Goal: Navigation & Orientation: Find specific page/section

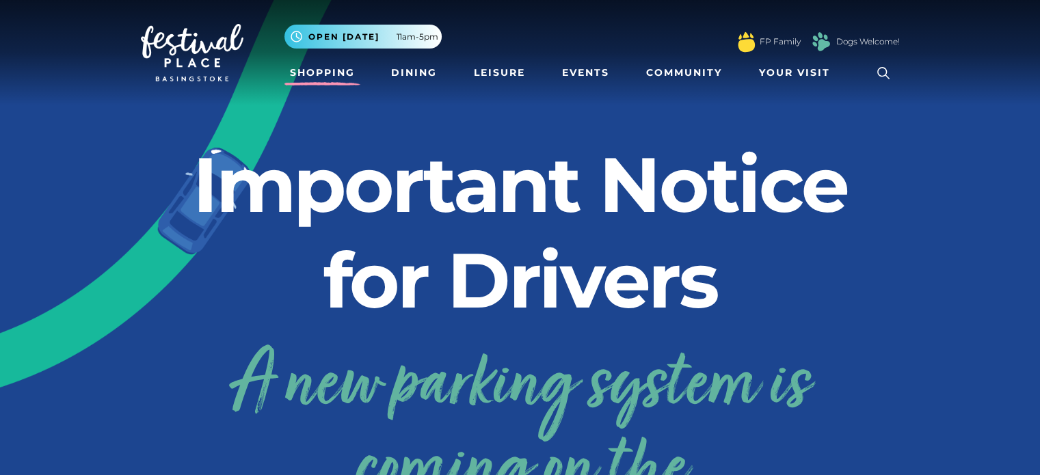
click at [342, 81] on link "Shopping" at bounding box center [323, 72] width 76 height 25
click at [294, 76] on link "Shopping" at bounding box center [323, 72] width 76 height 25
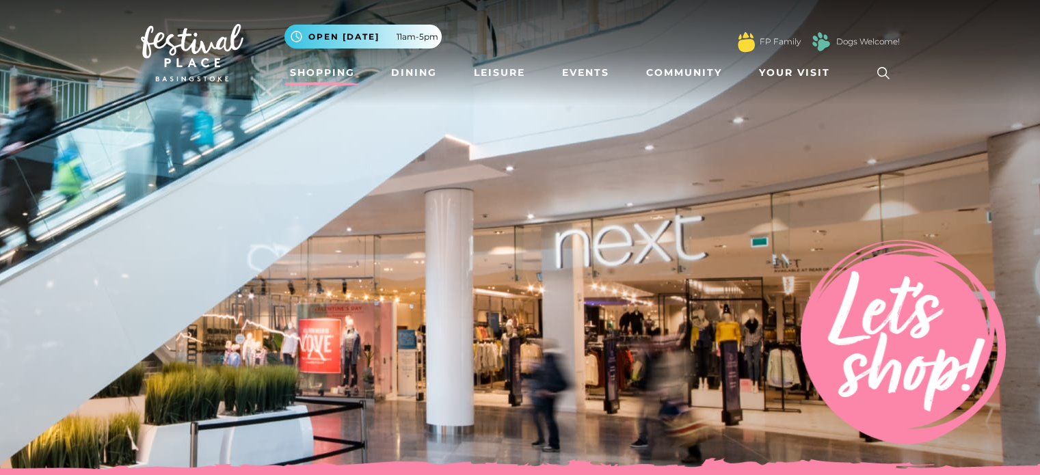
scroll to position [49, 0]
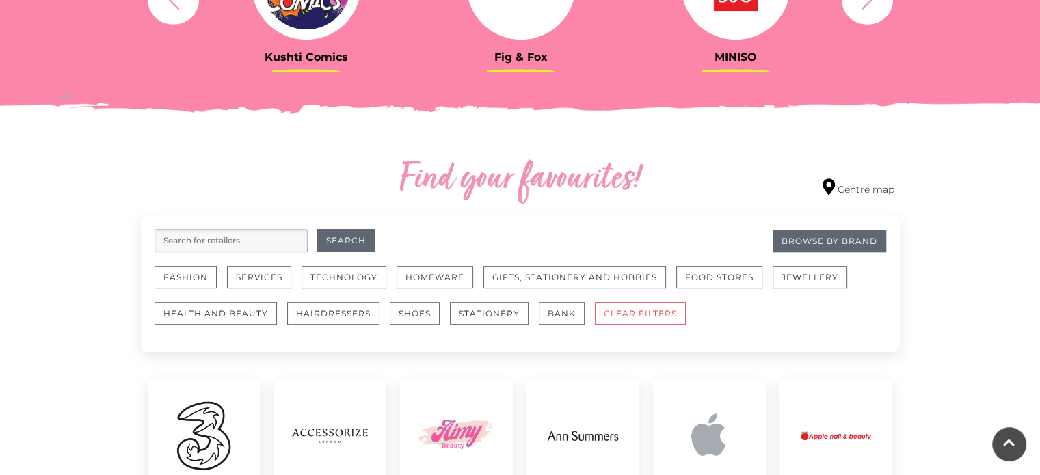
scroll to position [667, 0]
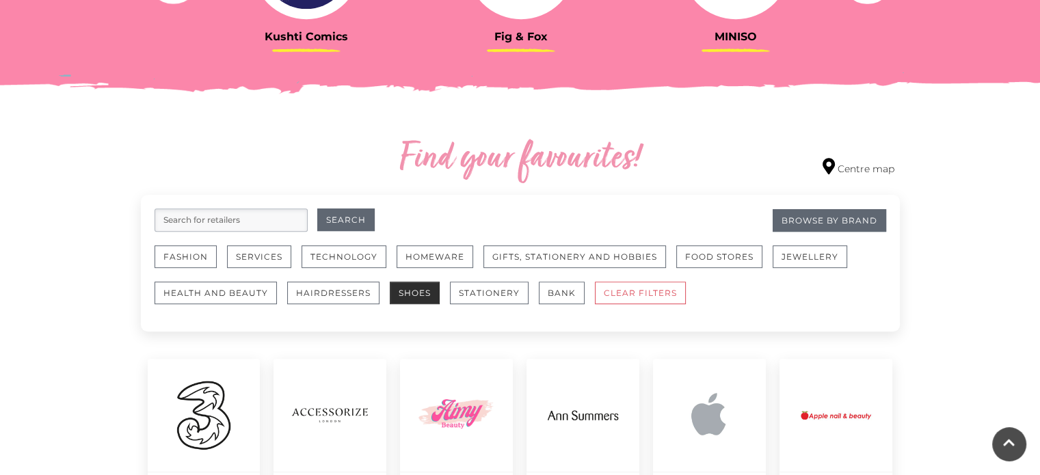
click at [425, 293] on button "Shoes" at bounding box center [415, 293] width 50 height 23
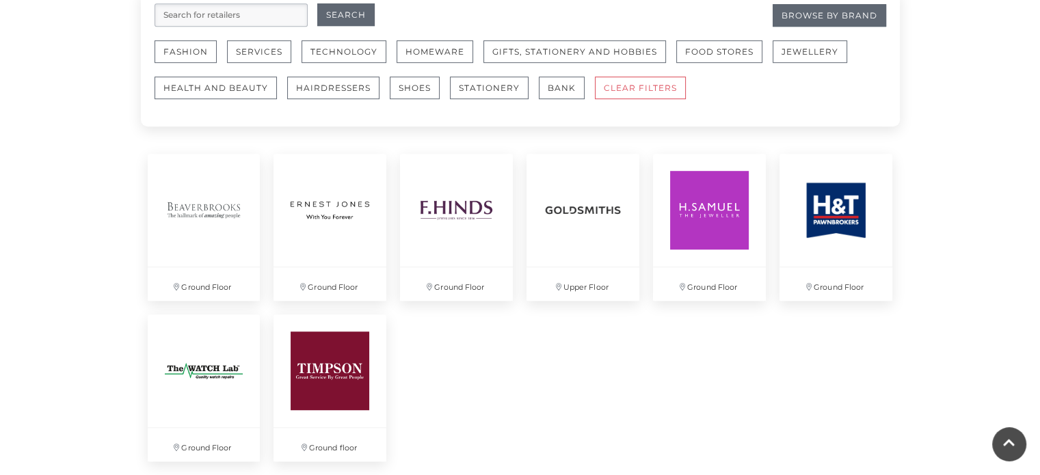
scroll to position [875, 0]
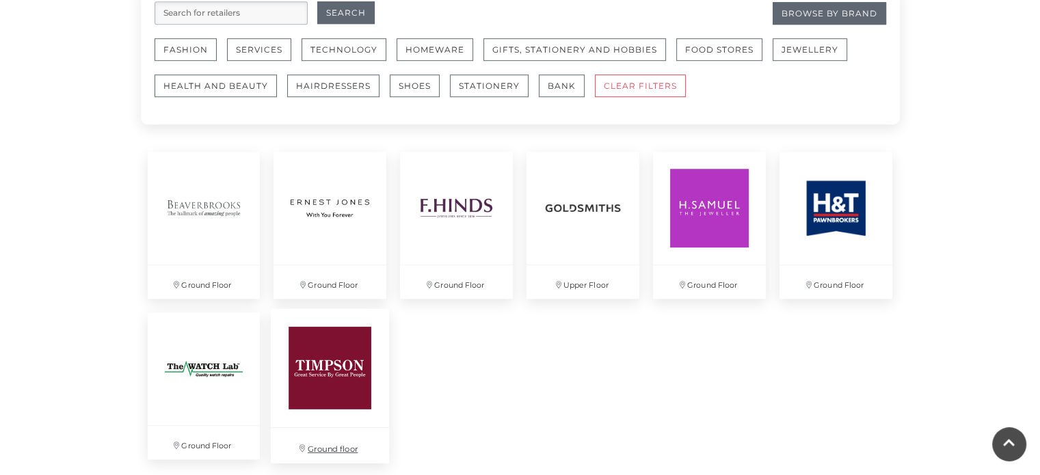
click at [342, 370] on img at bounding box center [330, 368] width 118 height 118
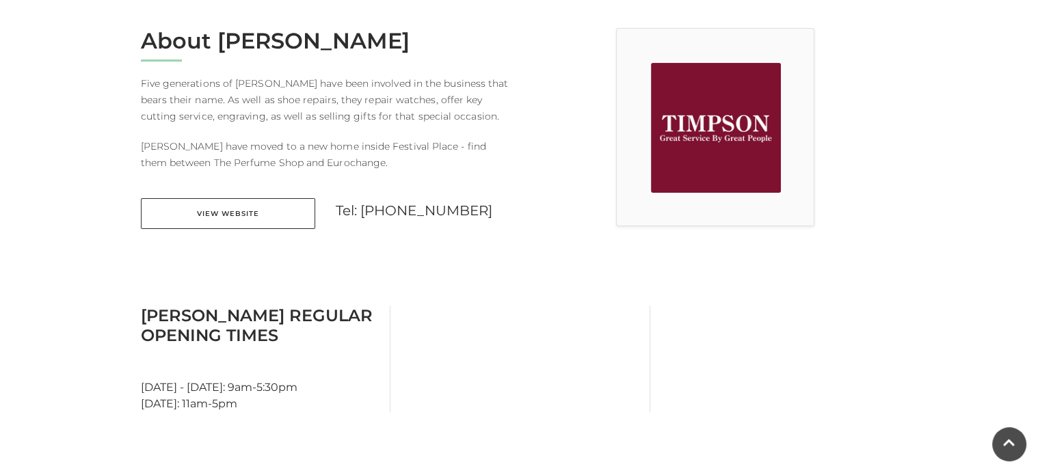
scroll to position [368, 0]
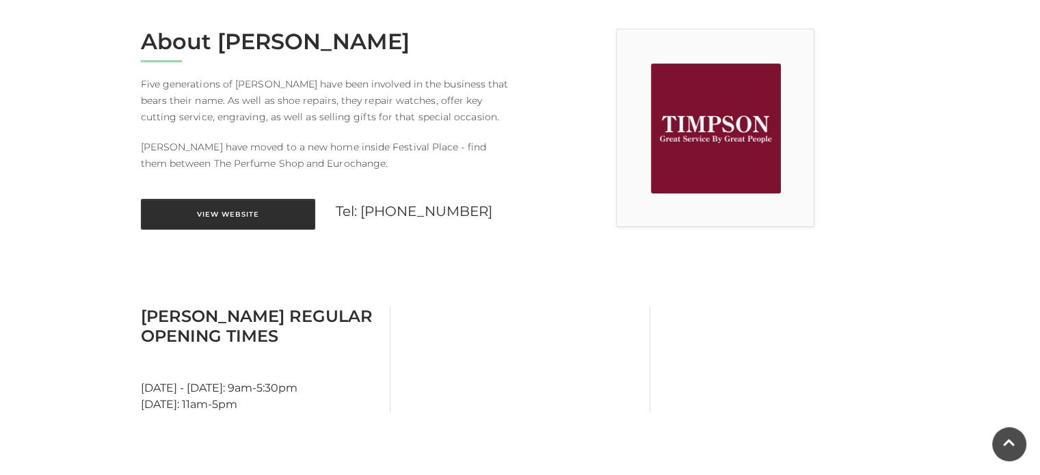
click at [244, 211] on link "View Website" at bounding box center [228, 214] width 174 height 31
